Goal: Task Accomplishment & Management: Complete application form

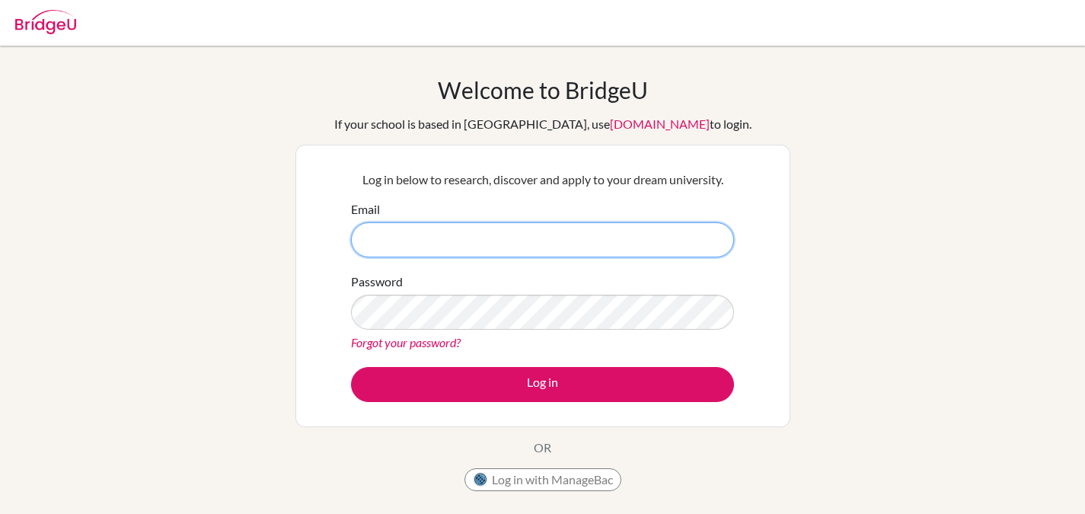
type input "[EMAIL_ADDRESS][DOMAIN_NAME]"
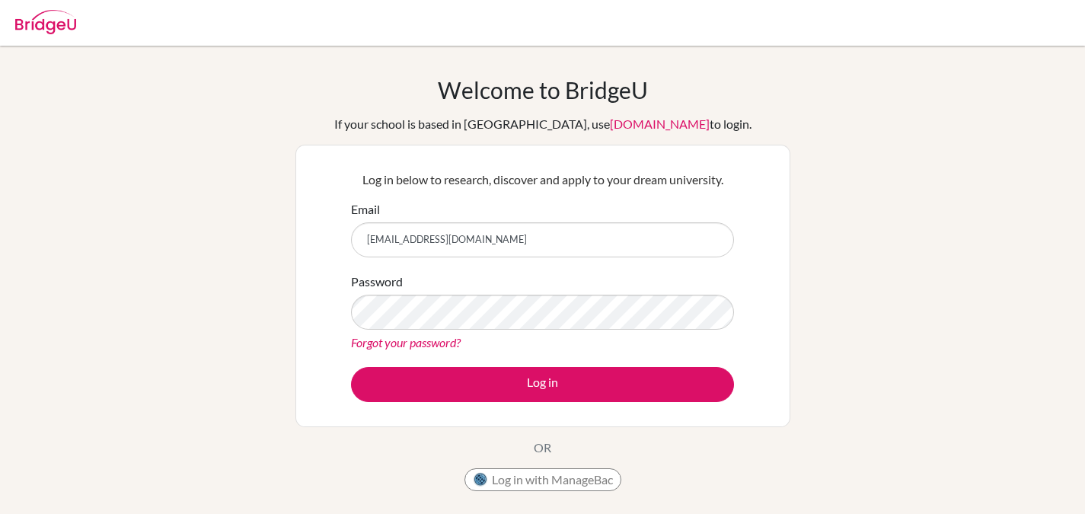
click at [401, 98] on div "Welcome to [GEOGRAPHIC_DATA] If your school is based in [GEOGRAPHIC_DATA], use …" at bounding box center [542, 287] width 495 height 423
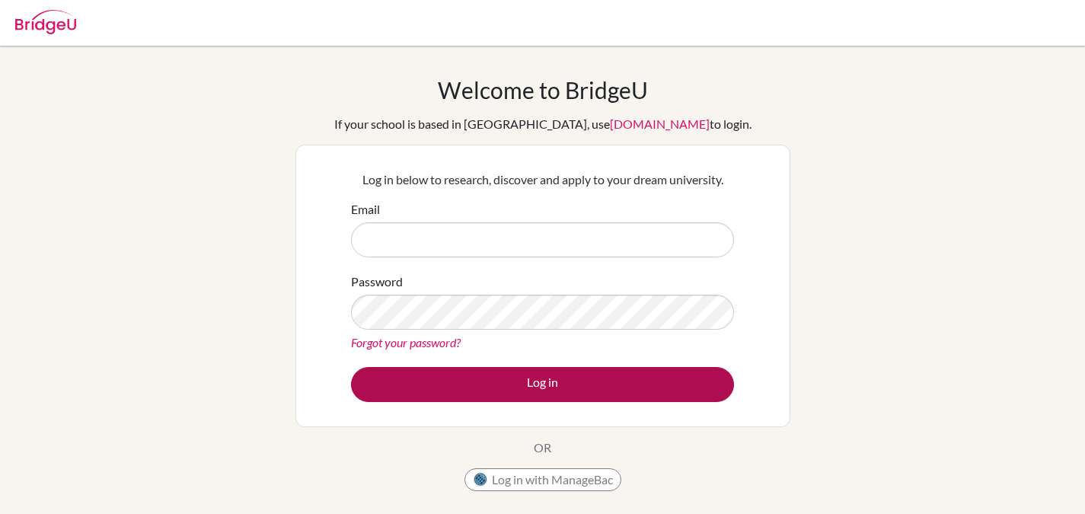
type input "[EMAIL_ADDRESS][DOMAIN_NAME]"
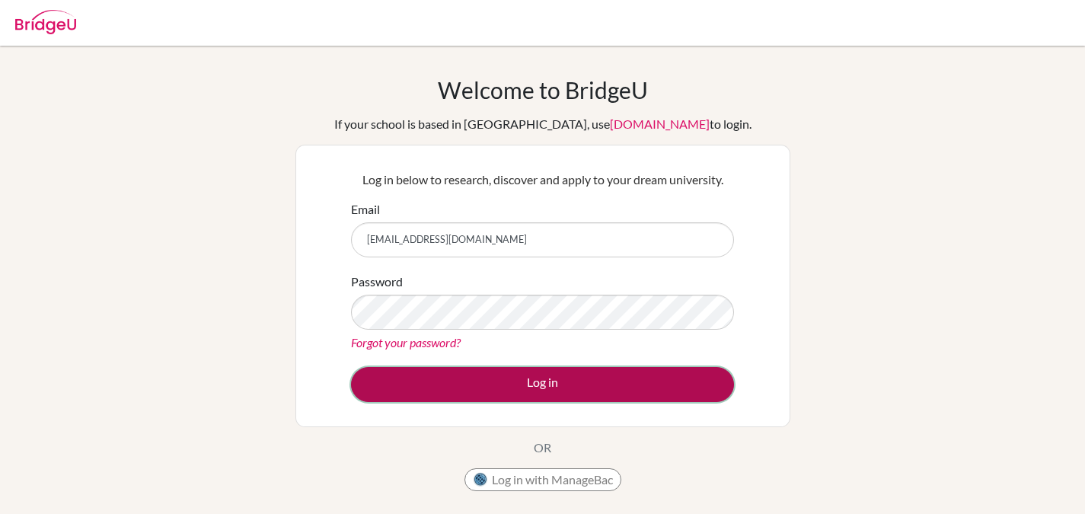
click at [557, 391] on button "Log in" at bounding box center [542, 384] width 383 height 35
